Goal: Information Seeking & Learning: Learn about a topic

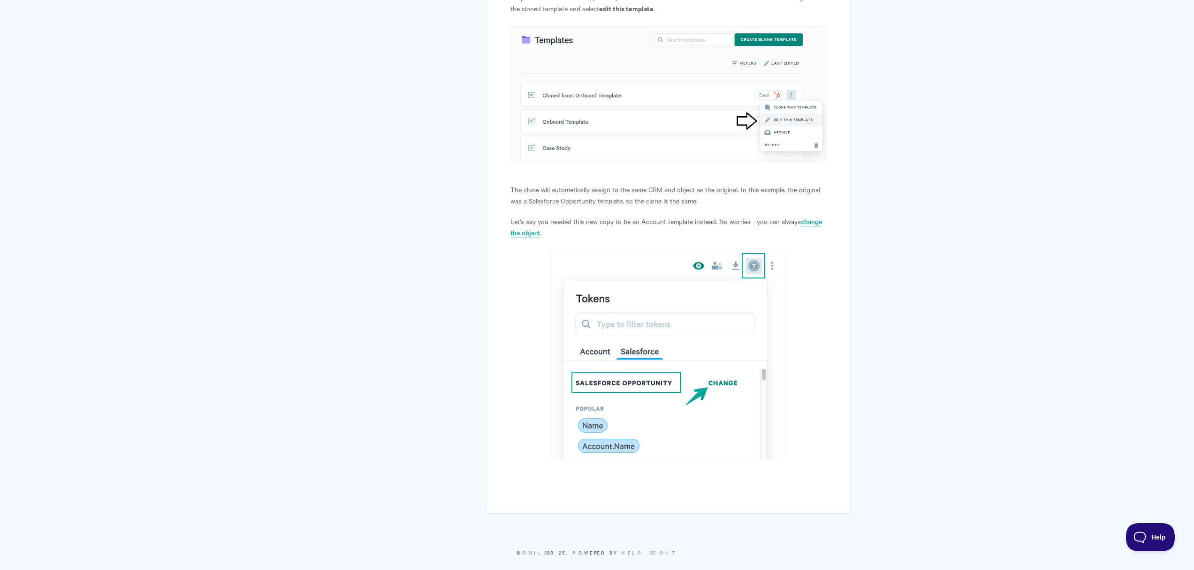
scroll to position [660, 0]
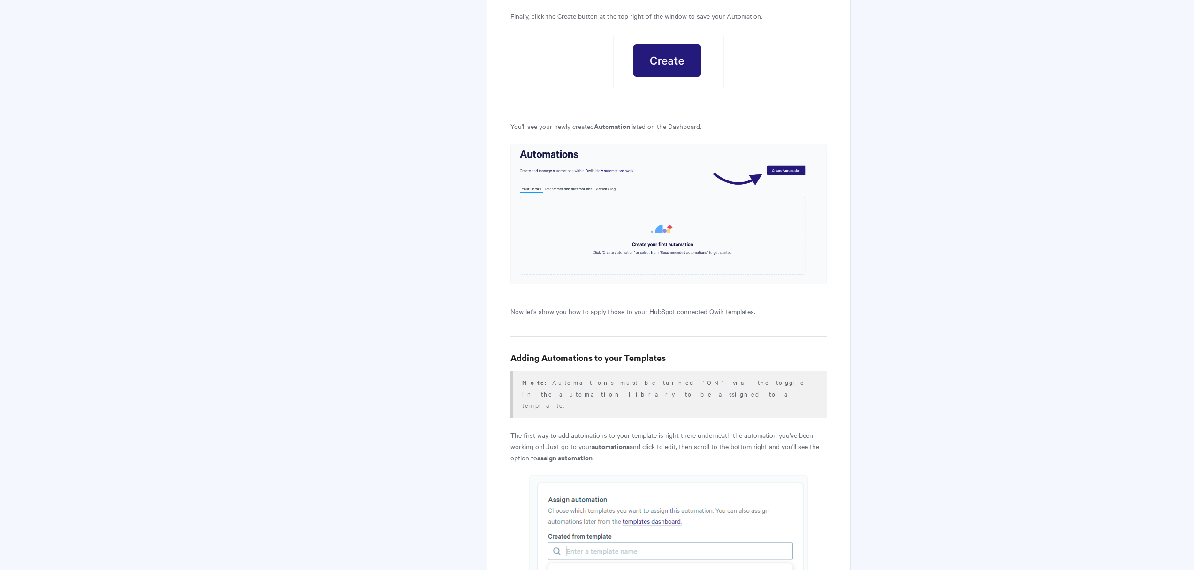
scroll to position [5358, 0]
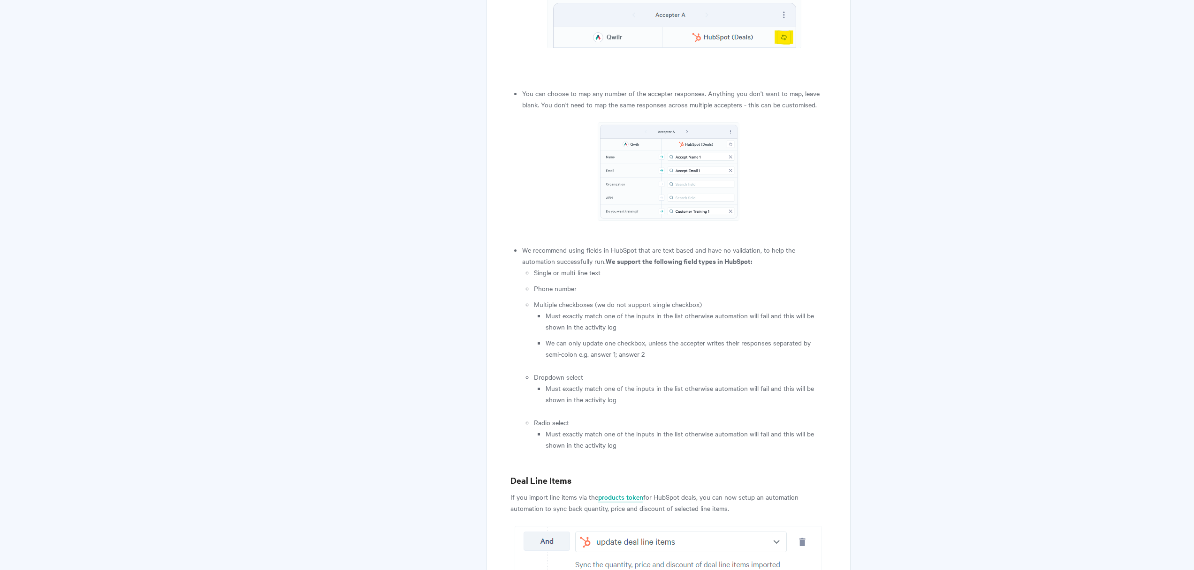
click at [701, 371] on li "Dropdown select Must exactly match one of the inputs in the list otherwise auto…" at bounding box center [680, 388] width 292 height 34
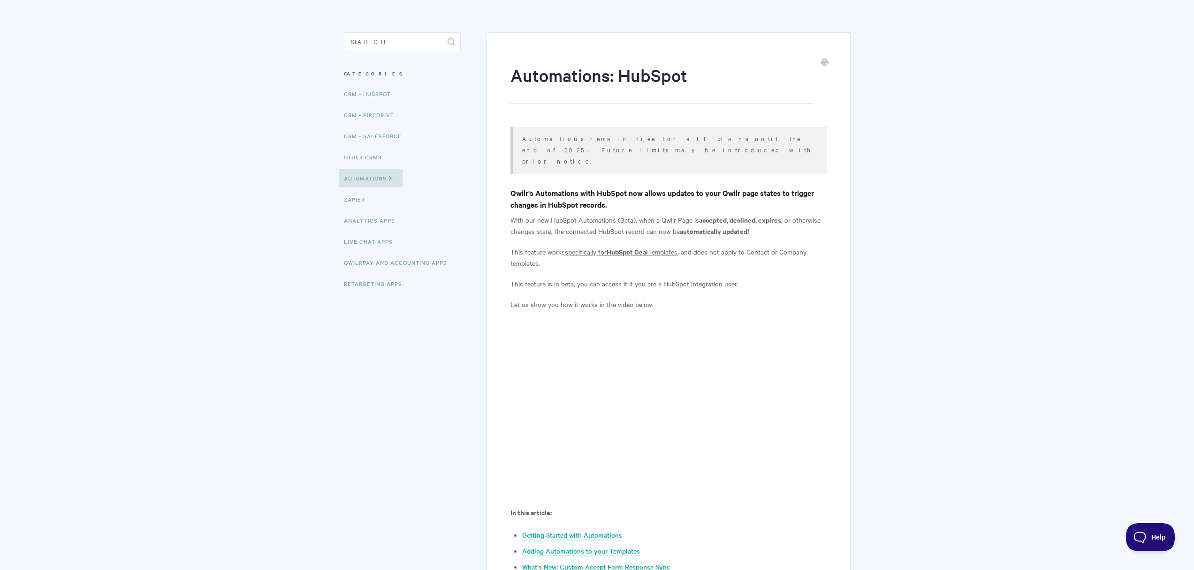
scroll to position [0, 0]
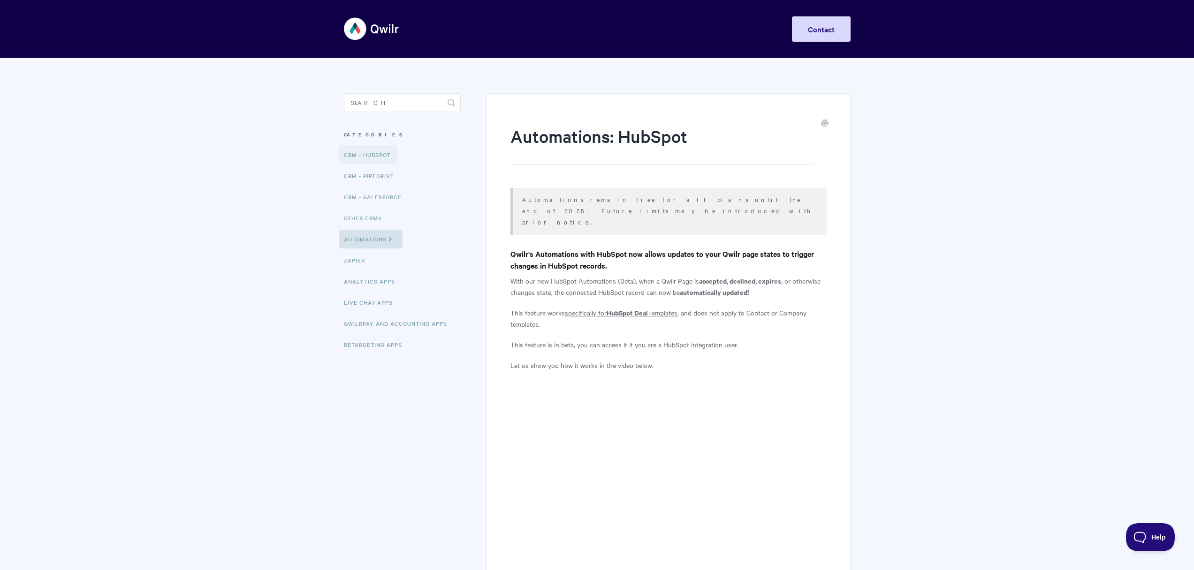
click at [372, 154] on link "CRM - HubSpot" at bounding box center [368, 154] width 58 height 19
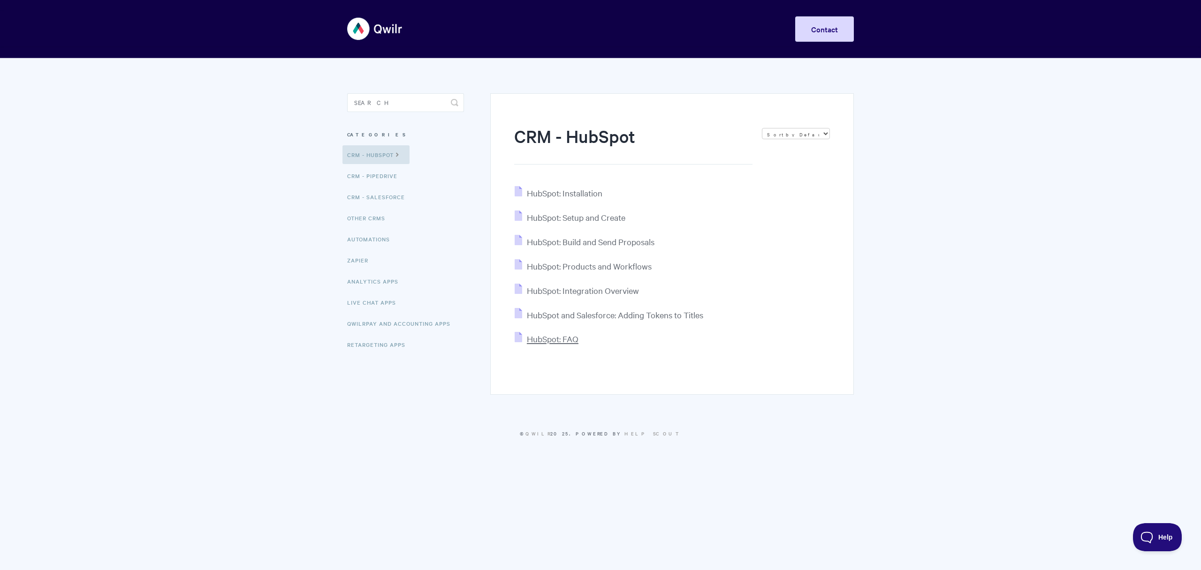
click at [565, 341] on span "HubSpot: FAQ" at bounding box center [553, 338] width 52 height 11
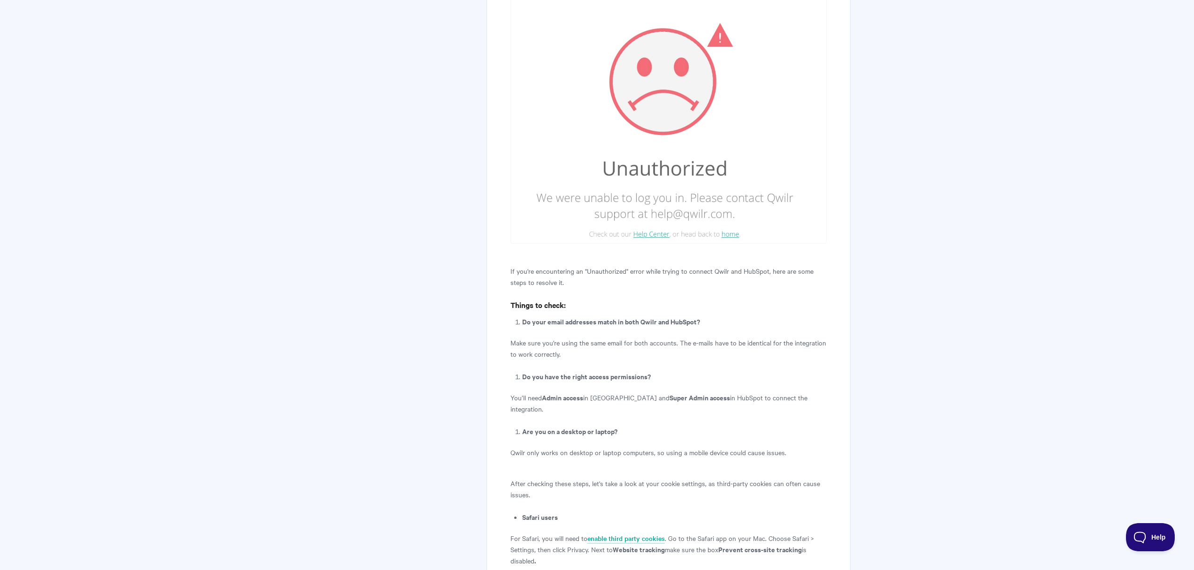
scroll to position [758, 0]
